Goal: Task Accomplishment & Management: Manage account settings

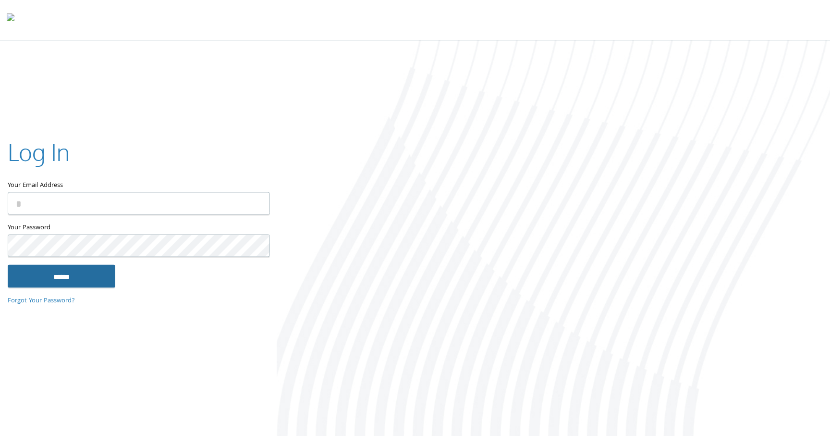
type input "**********"
click at [98, 278] on input "******" at bounding box center [62, 275] width 108 height 23
